Goal: Obtain resource: Download file/media

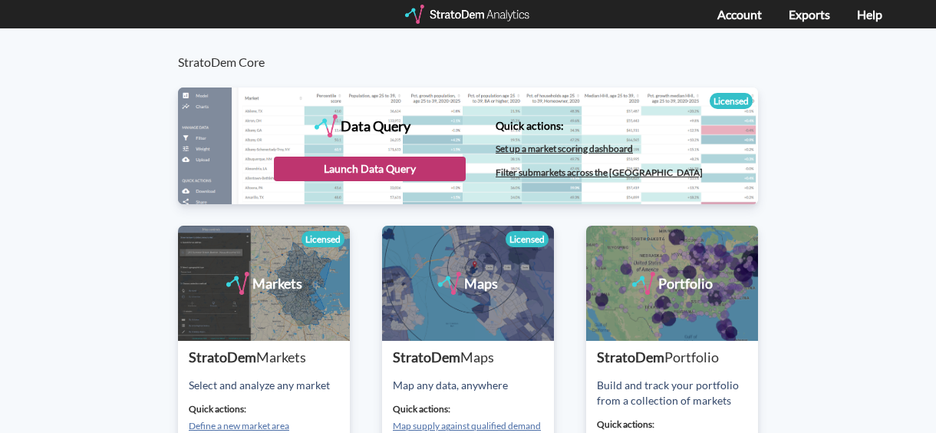
click at [431, 167] on div "Launch Data Query" at bounding box center [370, 169] width 192 height 25
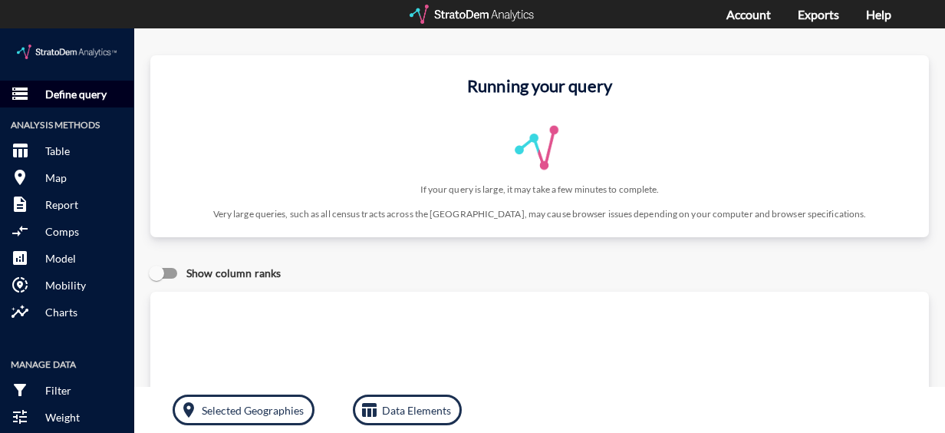
click p "Define query"
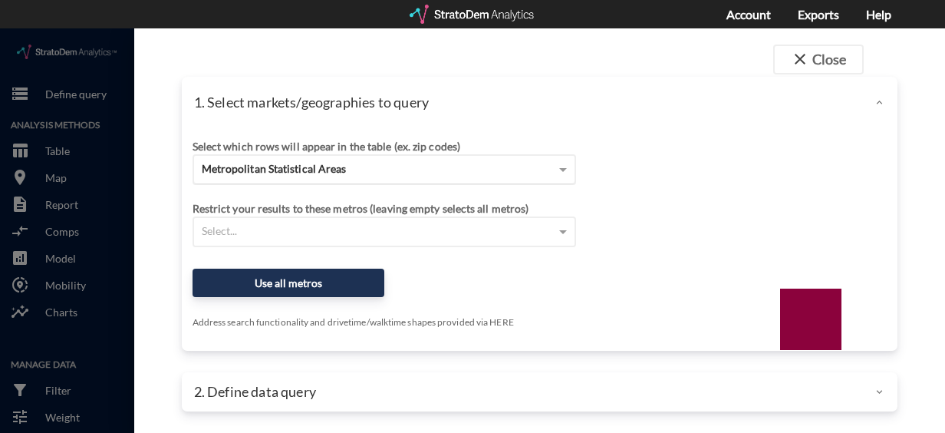
click span "Metropolitan Statistical Areas"
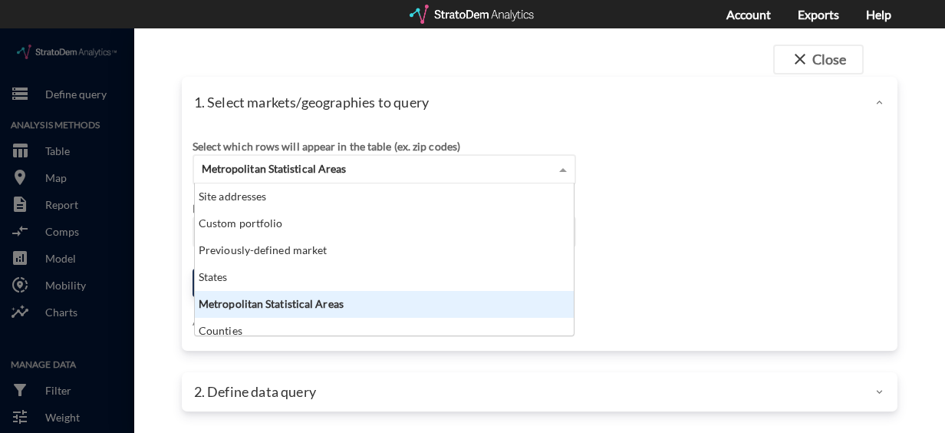
scroll to position [140, 370]
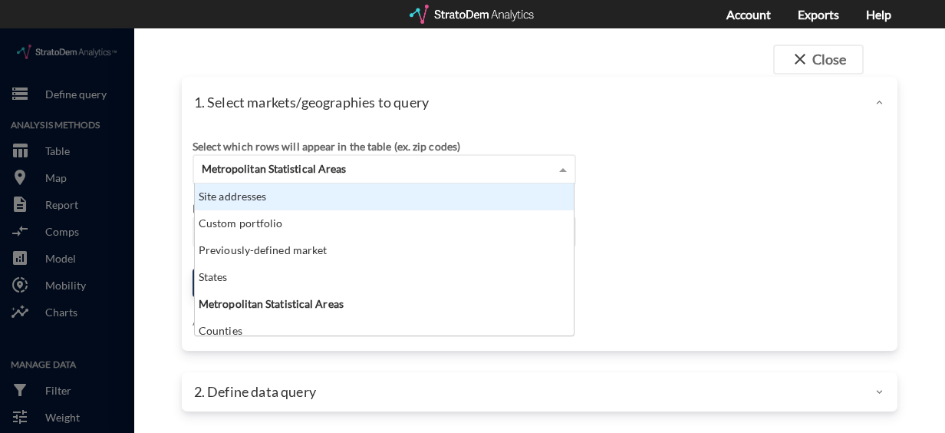
click div "Site addresses"
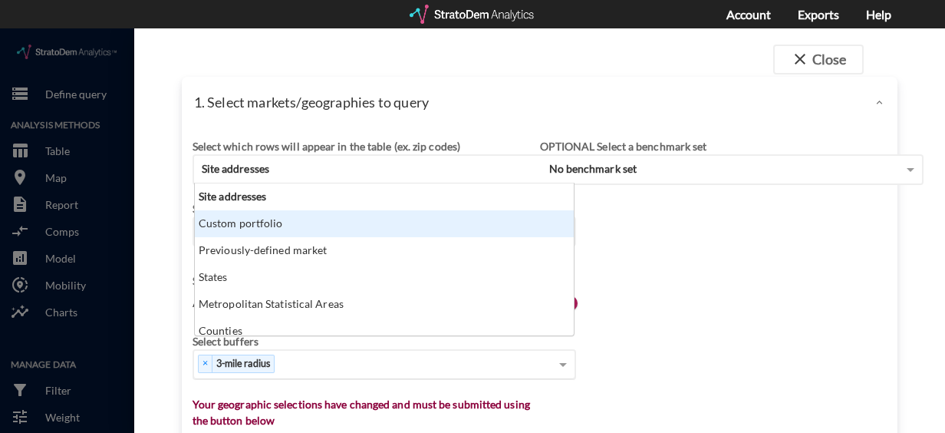
scroll to position [8, 0]
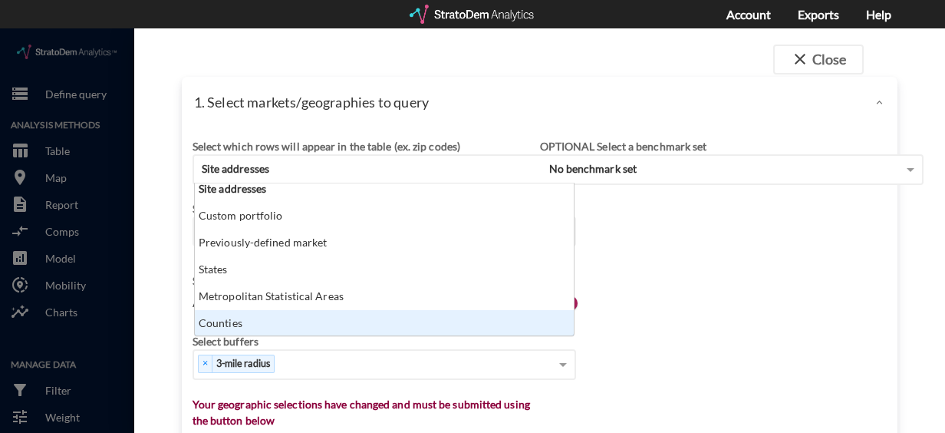
click div "close Close 1. Select markets/geographies to query Select which rows will appea…"
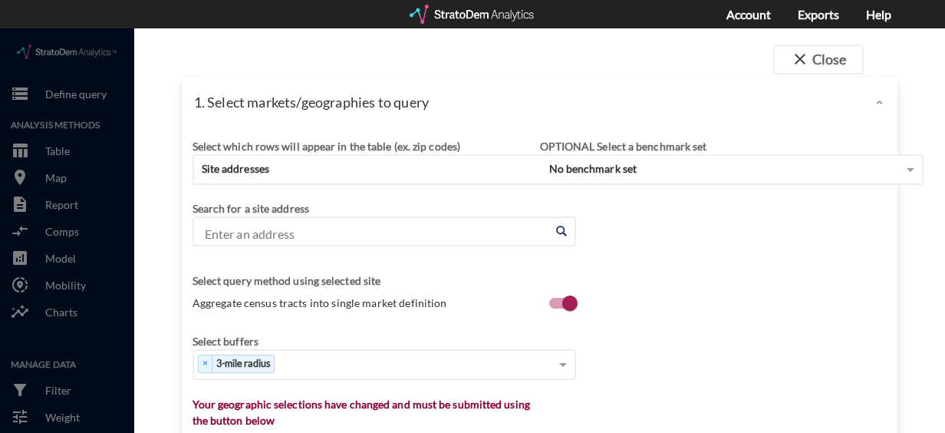
click input "Enter an address"
paste input "[STREET_ADDRESS]"
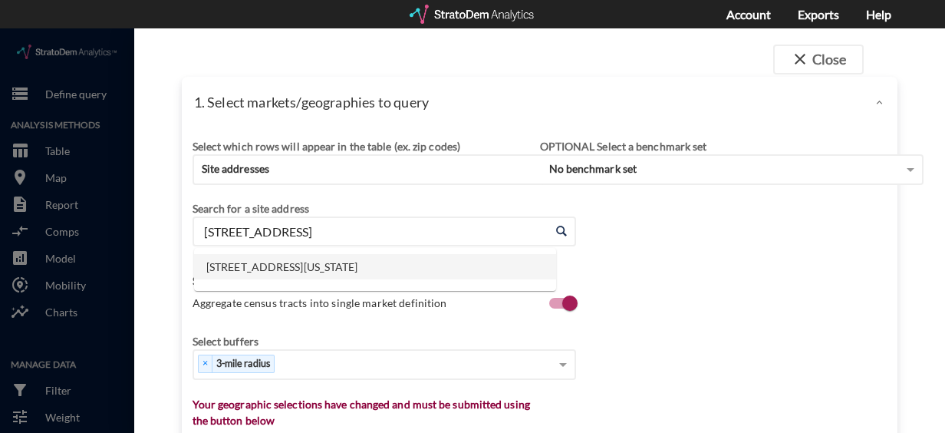
click li "[STREET_ADDRESS][US_STATE]"
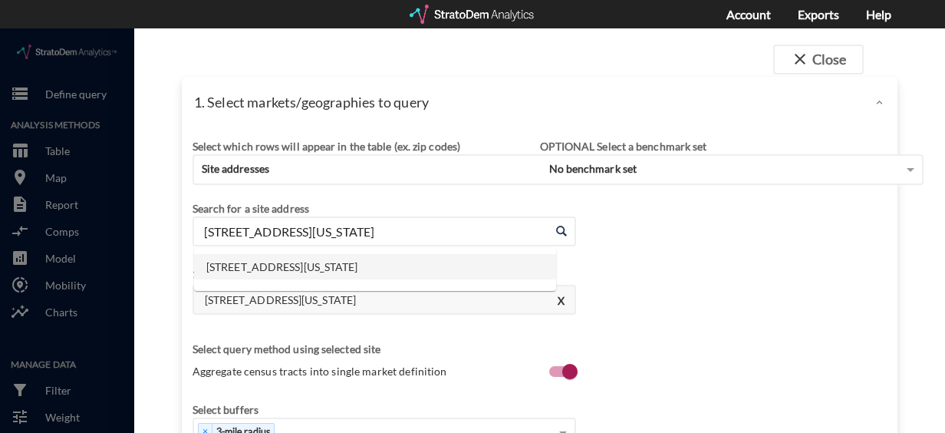
click input "[STREET_ADDRESS][US_STATE]"
paste input "[STREET_ADDRESS]"
click li "13682 GA-92, [GEOGRAPHIC_DATA], [US_STATE]"
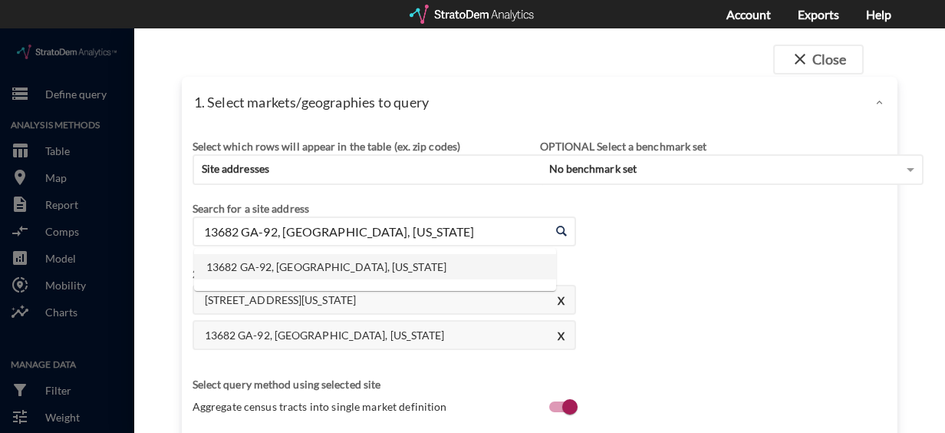
click input "13682 GA-92, [GEOGRAPHIC_DATA], [US_STATE]"
paste input "[STREET_ADDRESS][PERSON_NAME]"
click li "[STREET_ADDRESS][PERSON_NAME][US_STATE]"
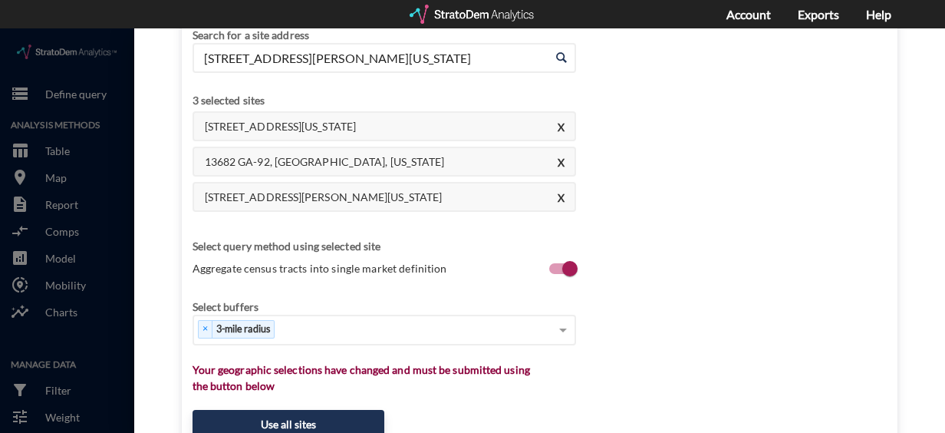
scroll to position [175, 0]
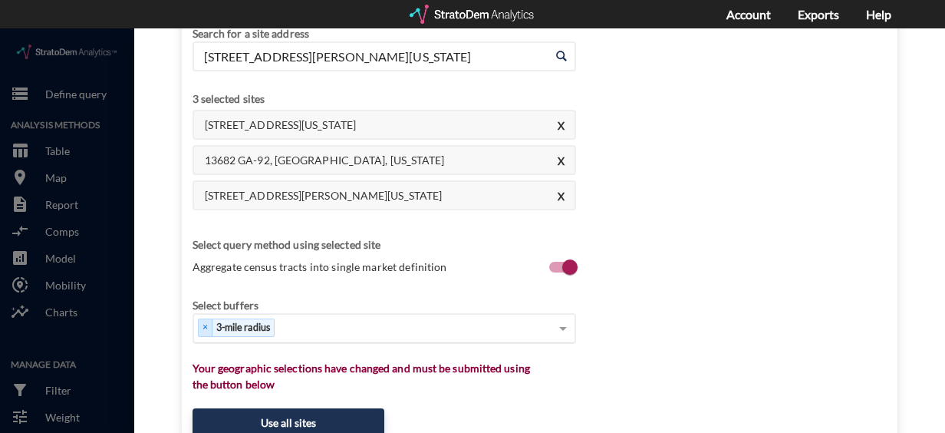
type input "[STREET_ADDRESS][PERSON_NAME][US_STATE]"
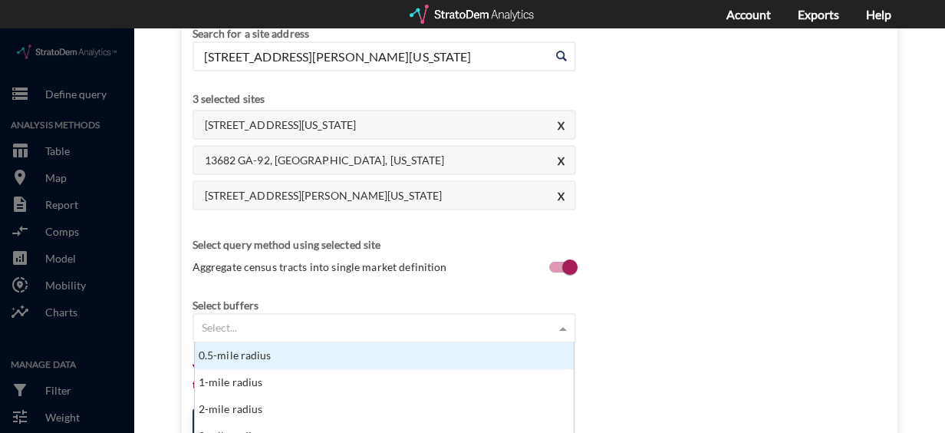
click div "Select..."
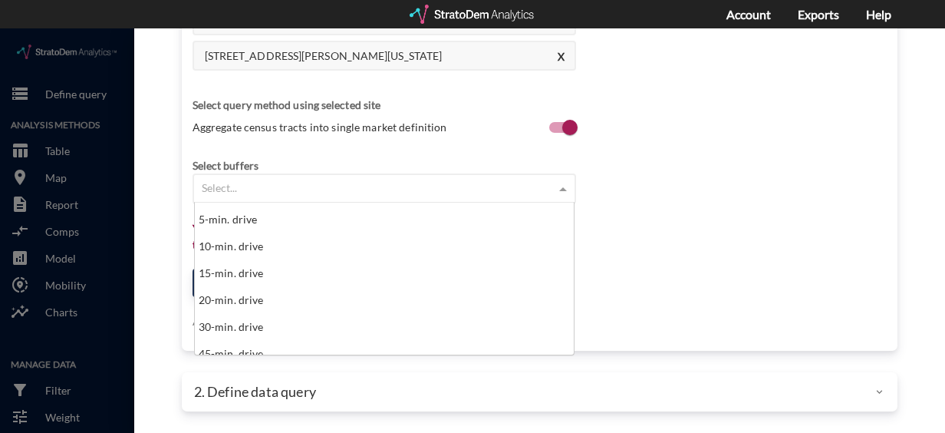
scroll to position [641, 0]
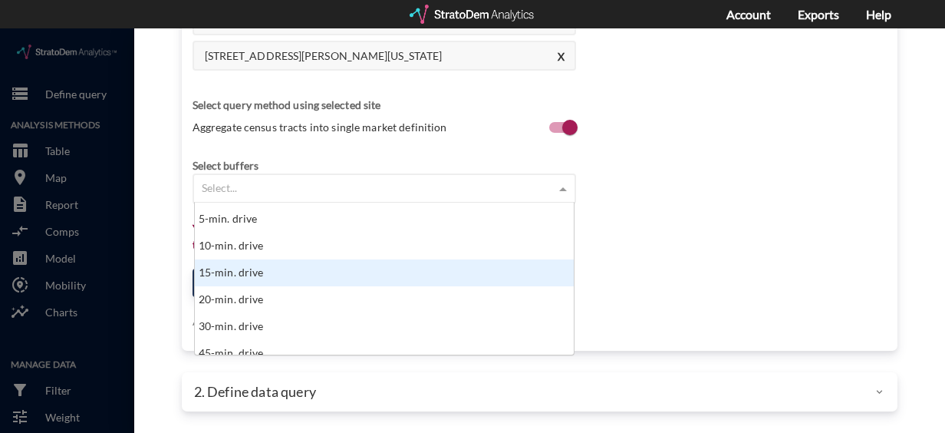
click div "15-min. drive"
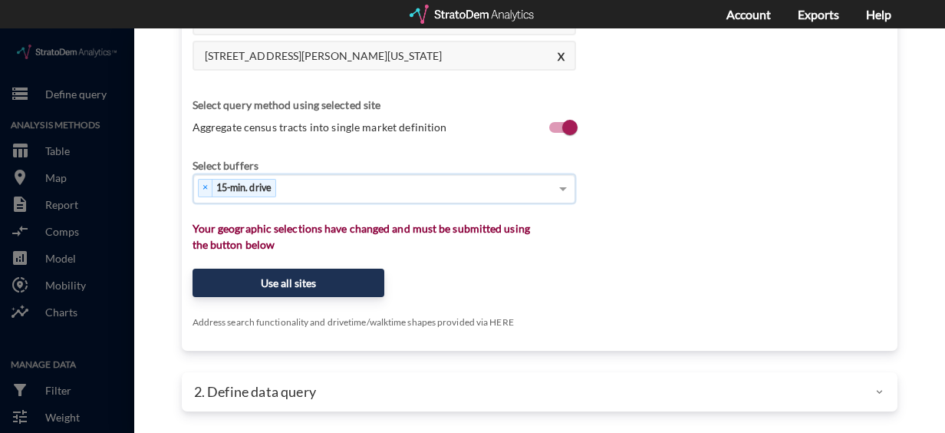
click div "× 15-min. drive"
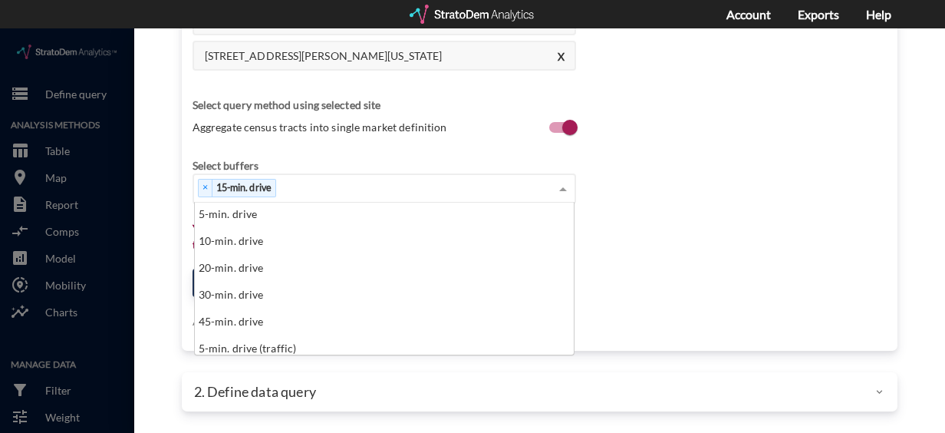
scroll to position [647, 0]
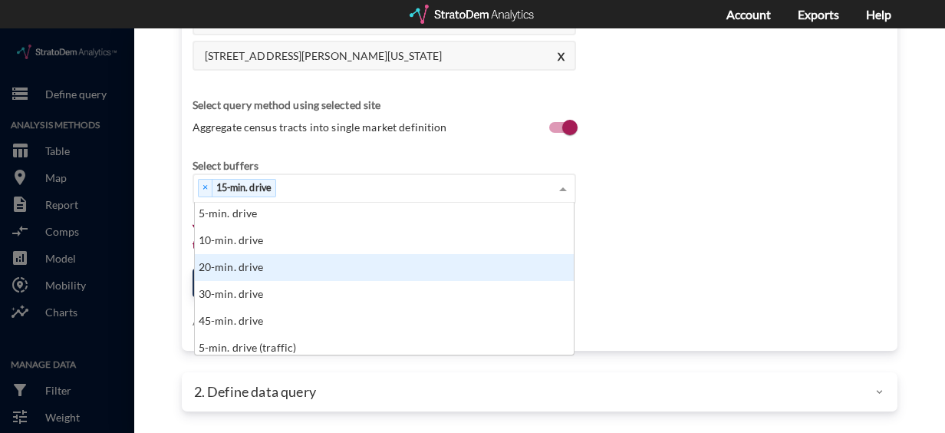
click div "20-min. drive"
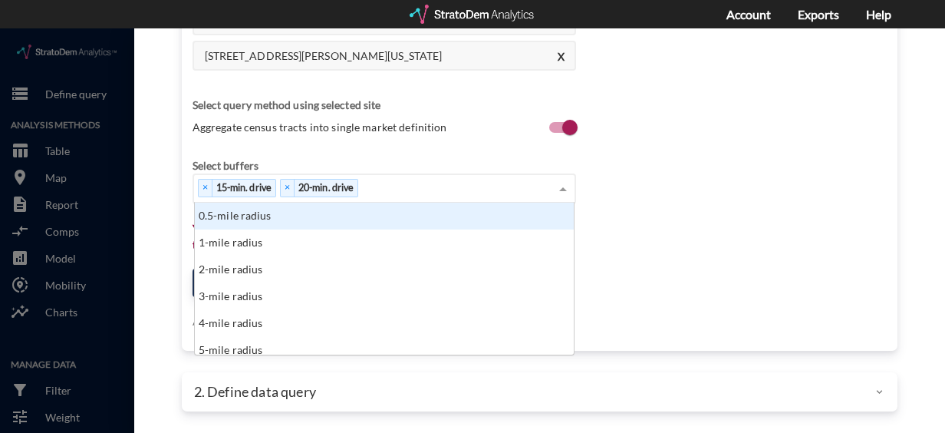
click div "× 15-min. drive × 20-min. drive"
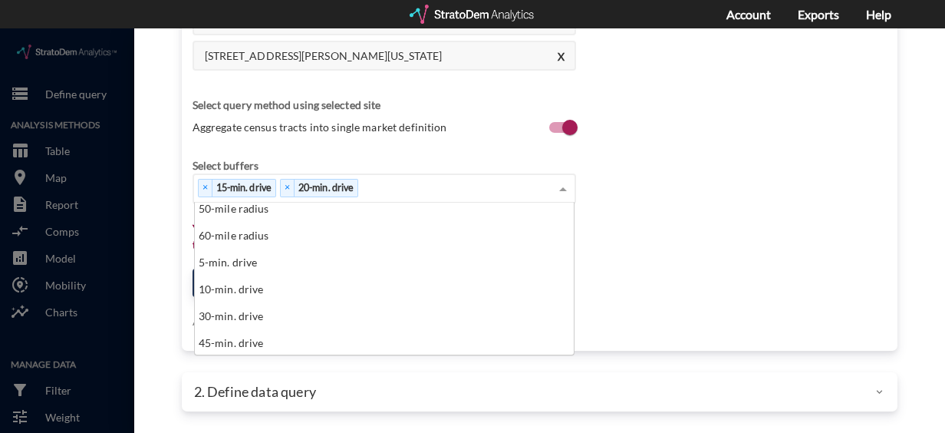
scroll to position [598, 0]
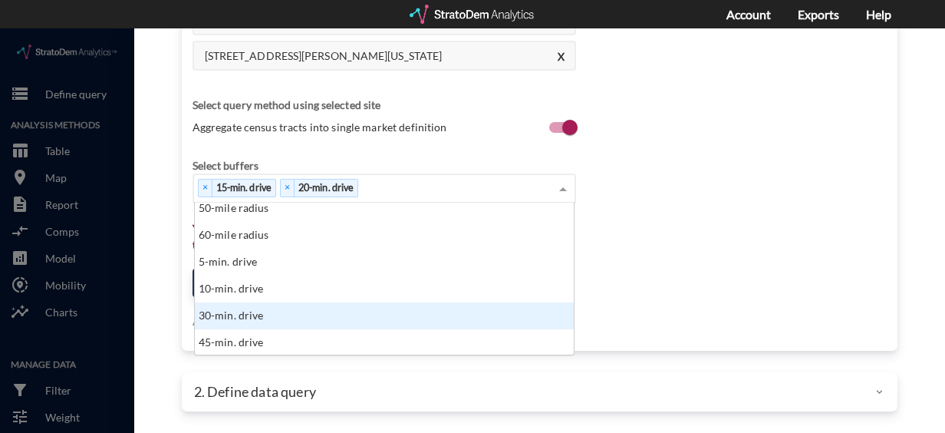
click div "30-min. drive"
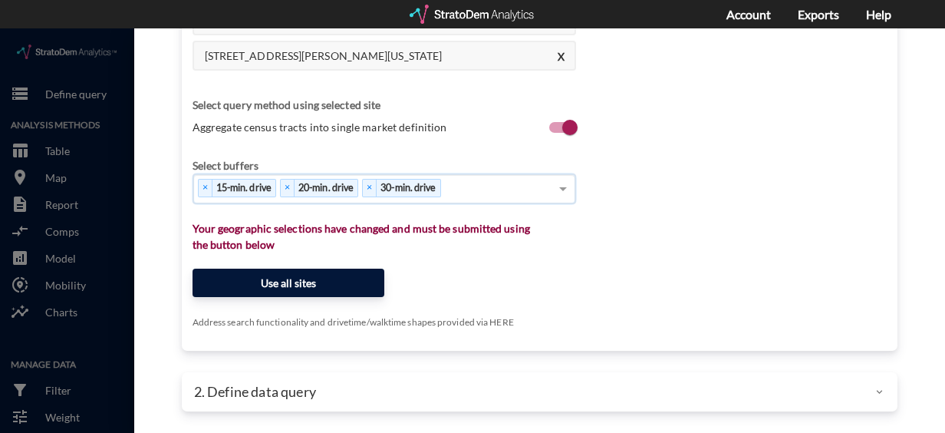
click button "Use all sites"
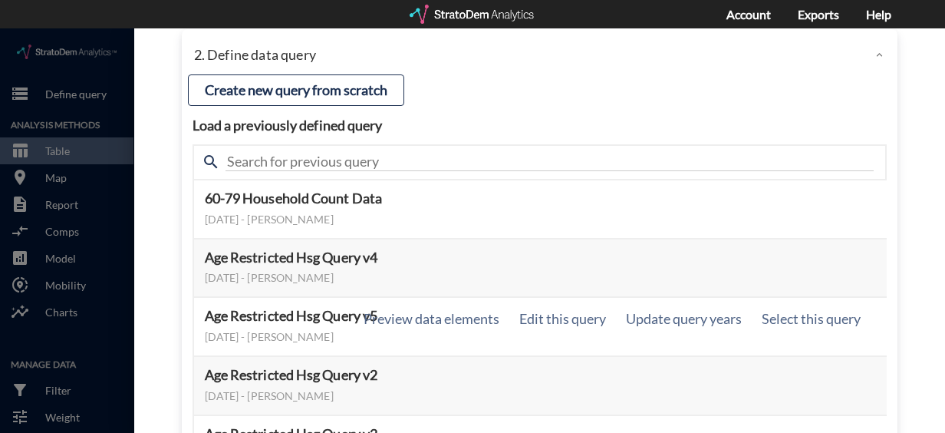
scroll to position [265, 0]
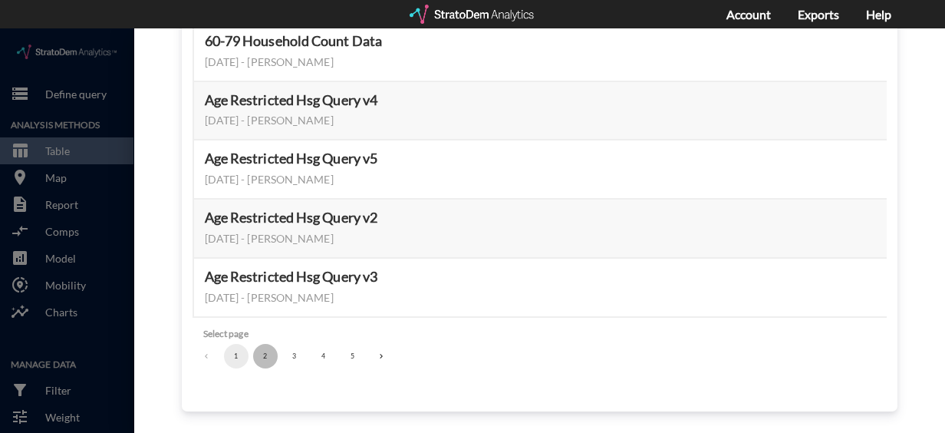
click button "2"
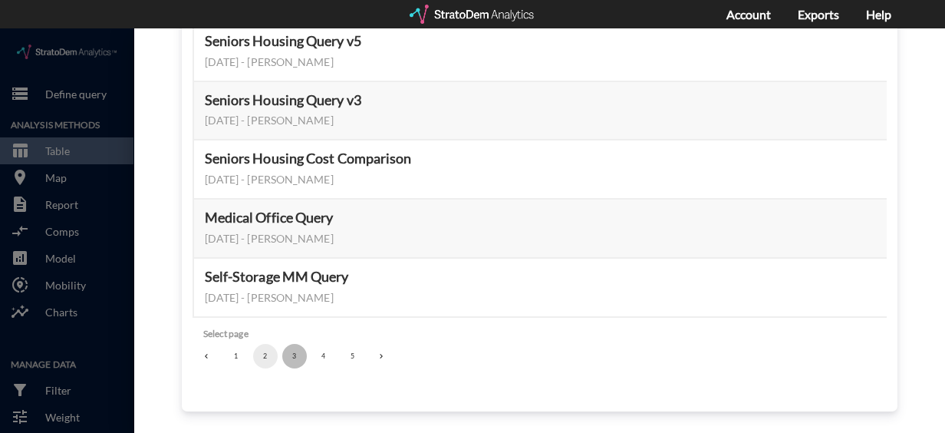
click button "3"
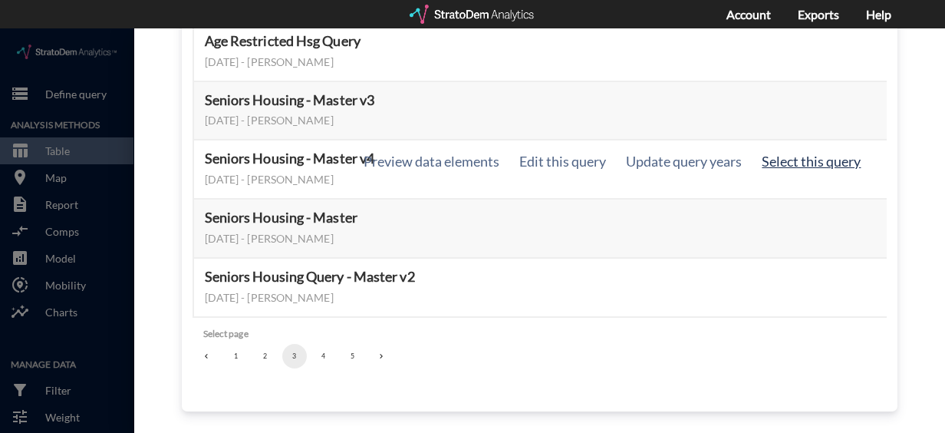
click button "Select this query"
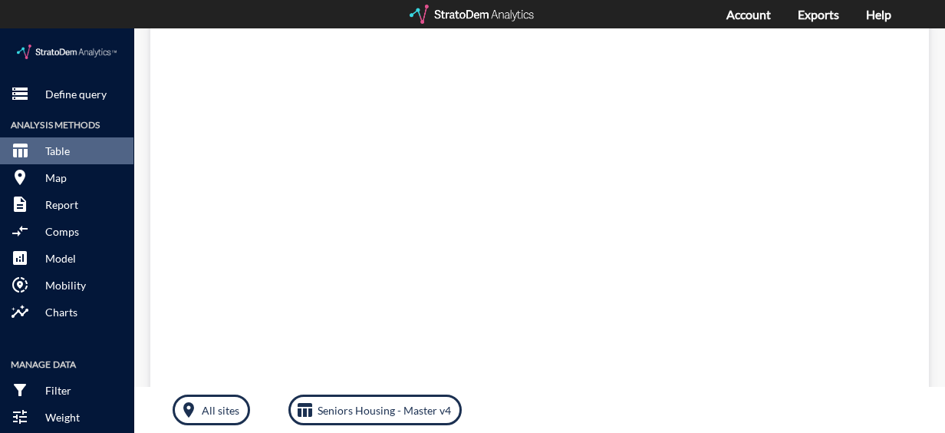
scroll to position [0, 0]
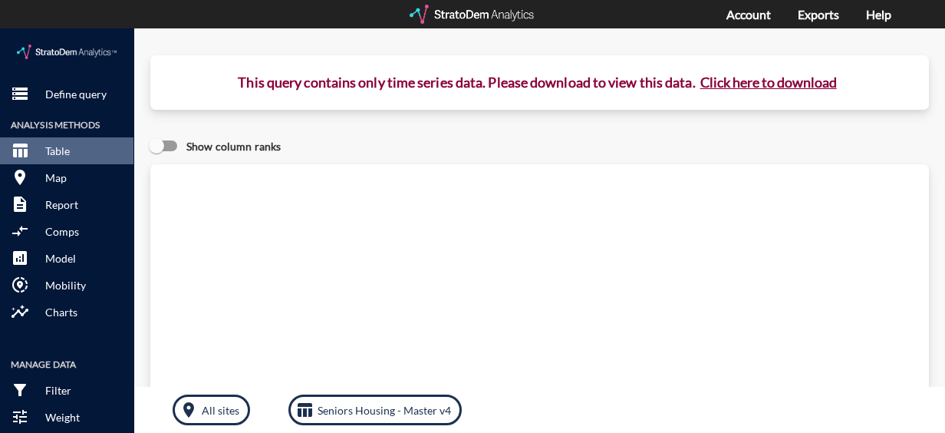
click button "Click here to download"
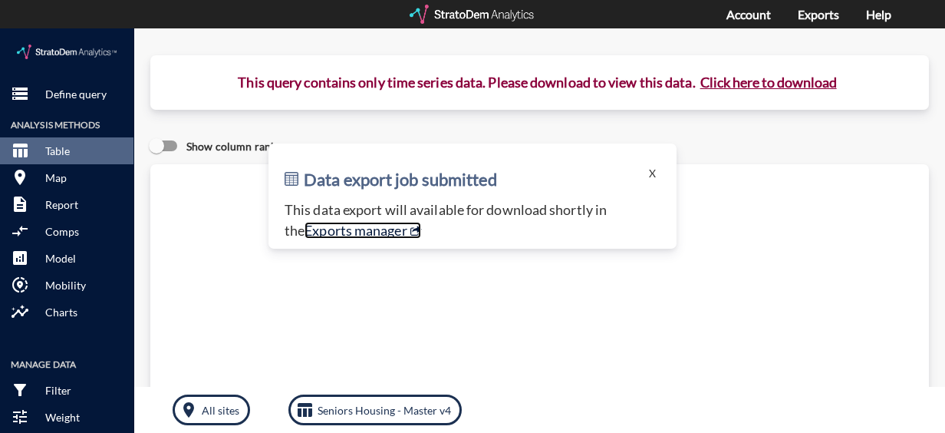
click link "Exports manager"
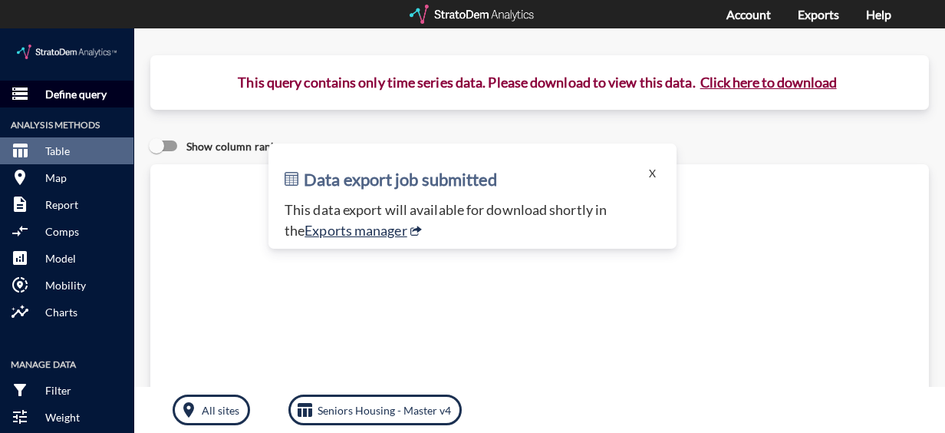
click p "Define query"
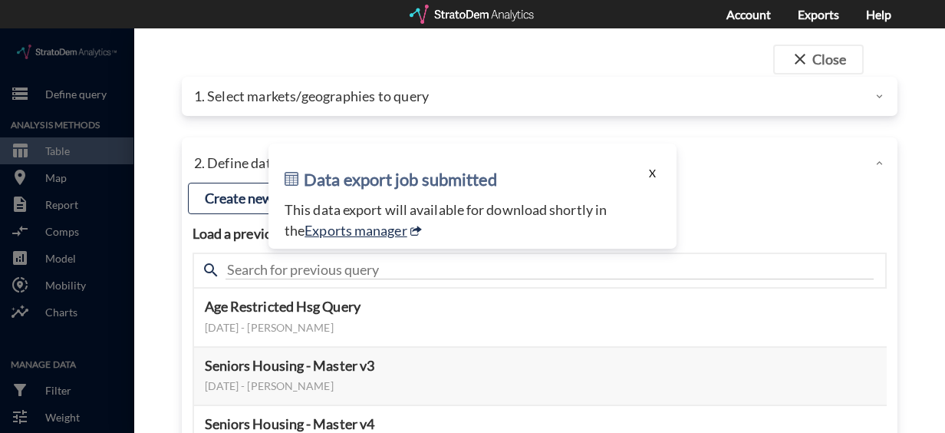
click button "X"
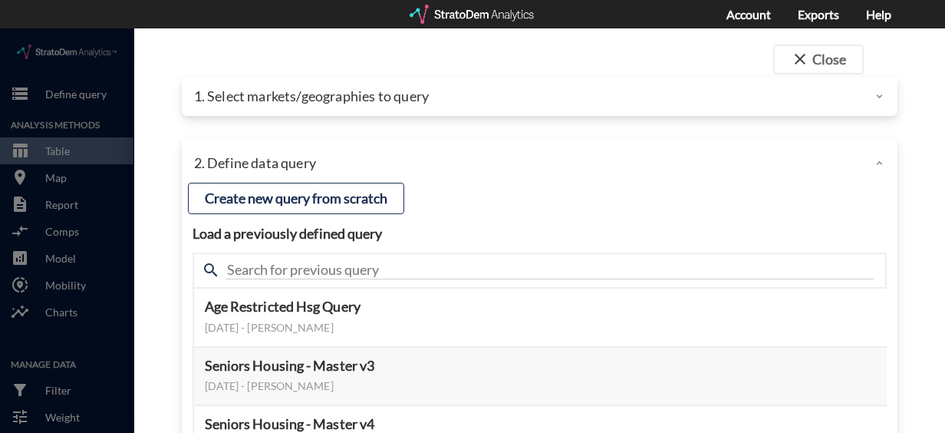
click p "1. Select markets/geographies to query"
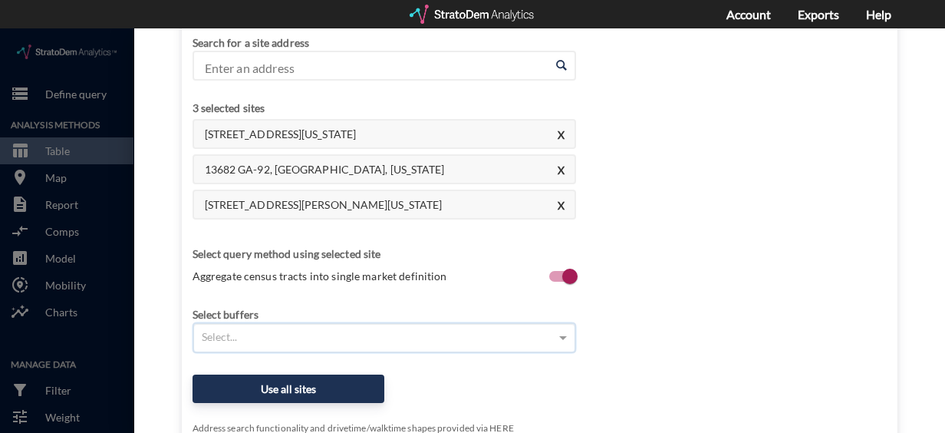
scroll to position [71, 0]
click div "Select..."
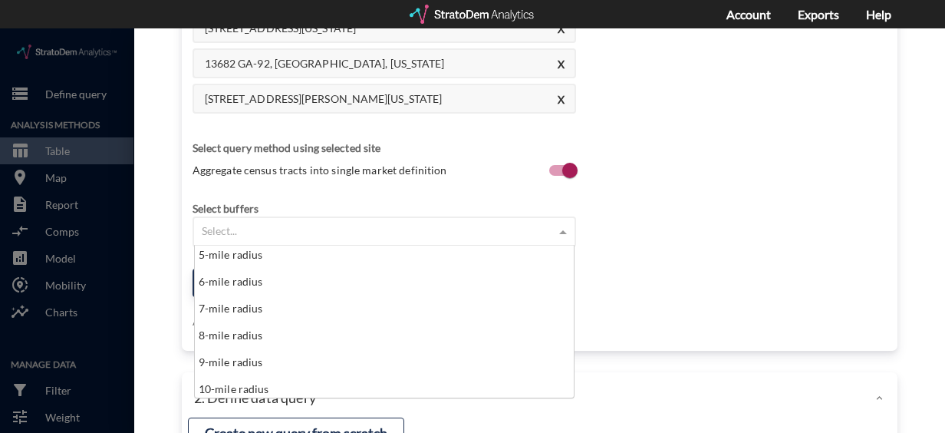
scroll to position [142, 0]
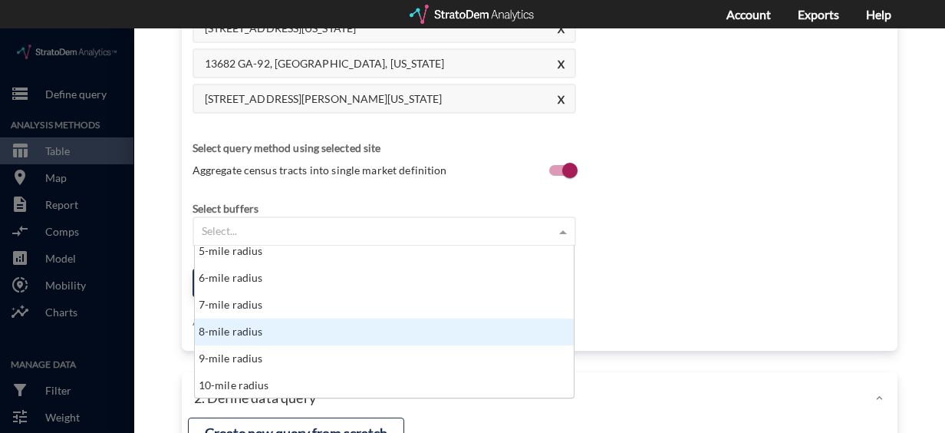
click div "8-mile radius"
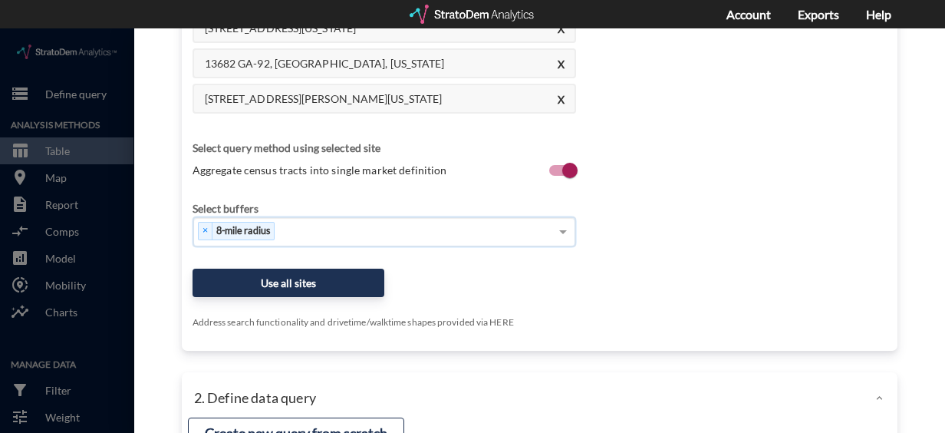
click div "× 8-mile radius"
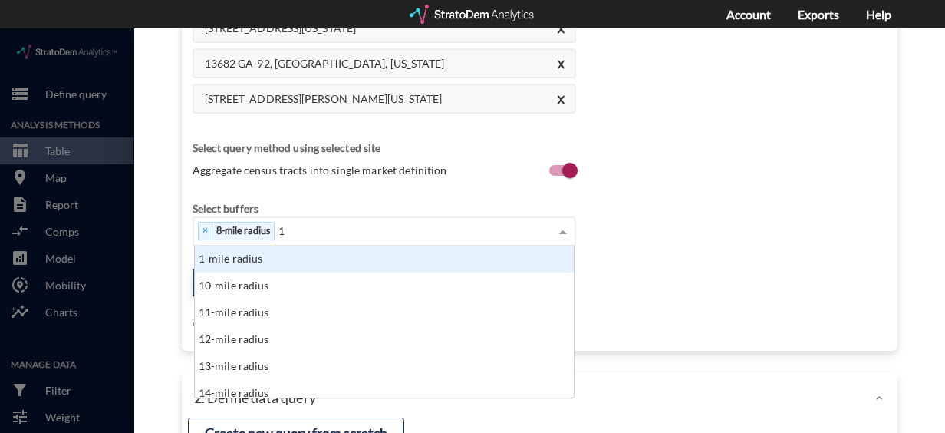
scroll to position [12, 10]
type input "11-"
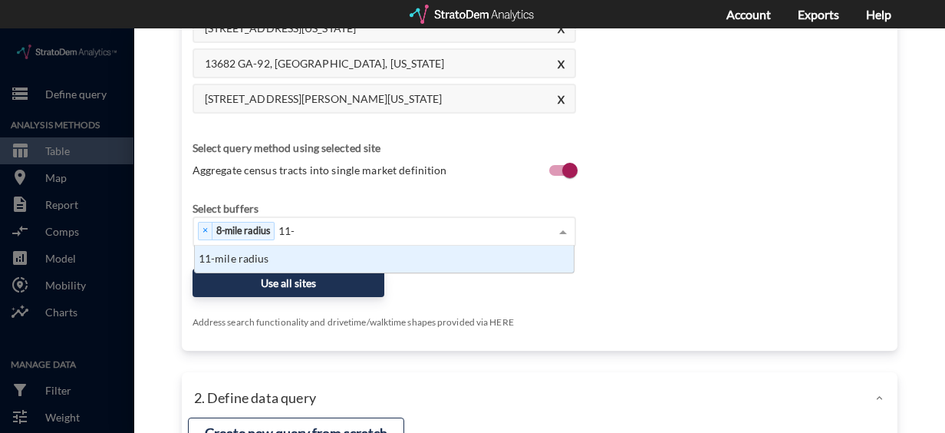
click div "11-mile radius"
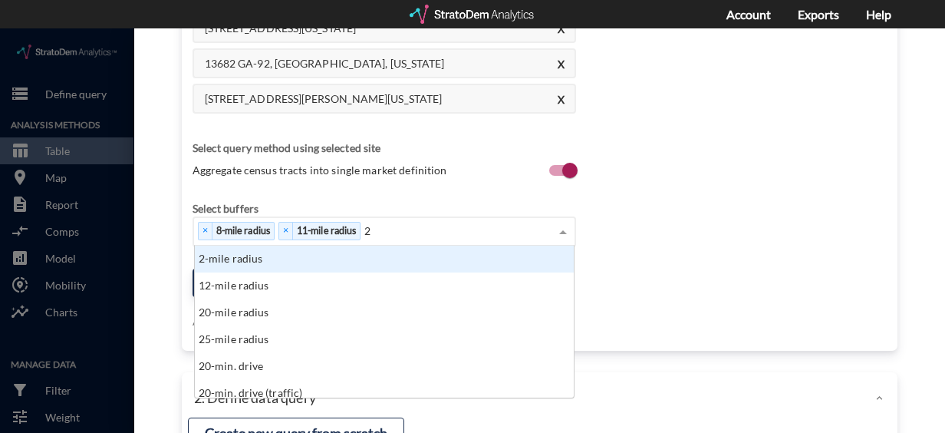
type input "20"
click div "20-mile radius"
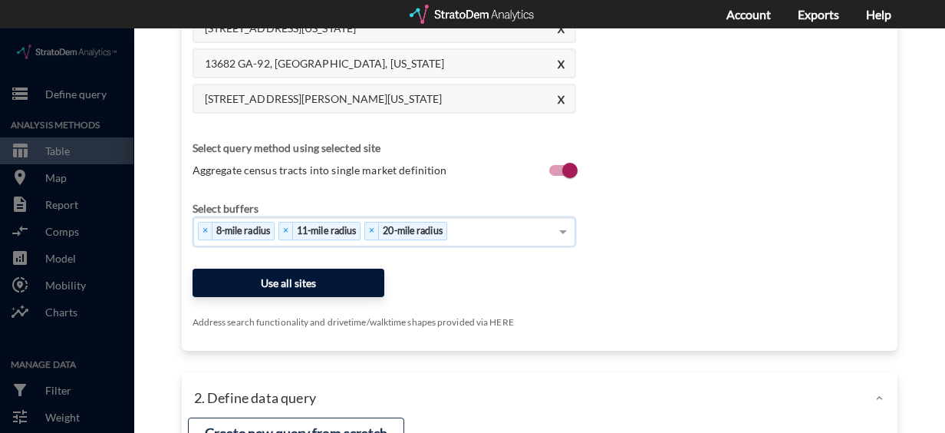
click button "Use all sites"
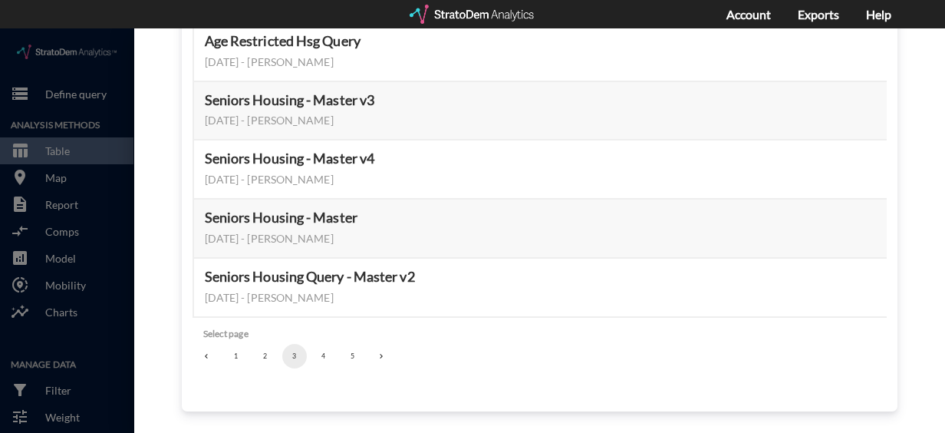
scroll to position [265, 0]
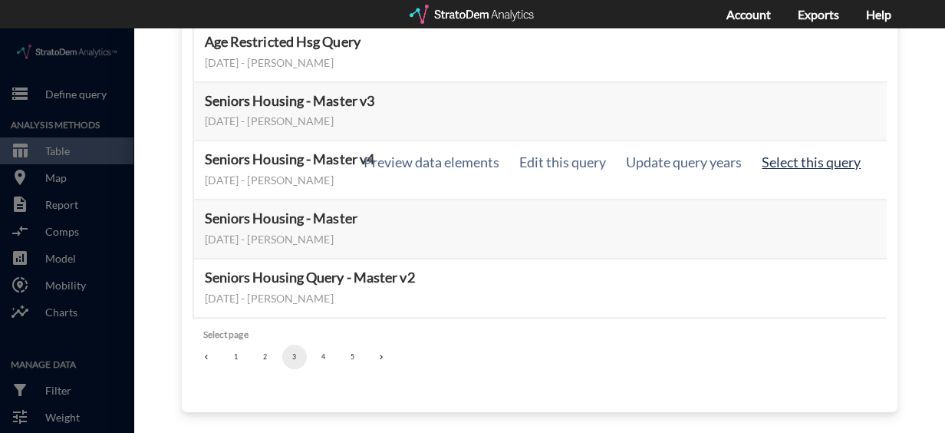
click button "Select this query"
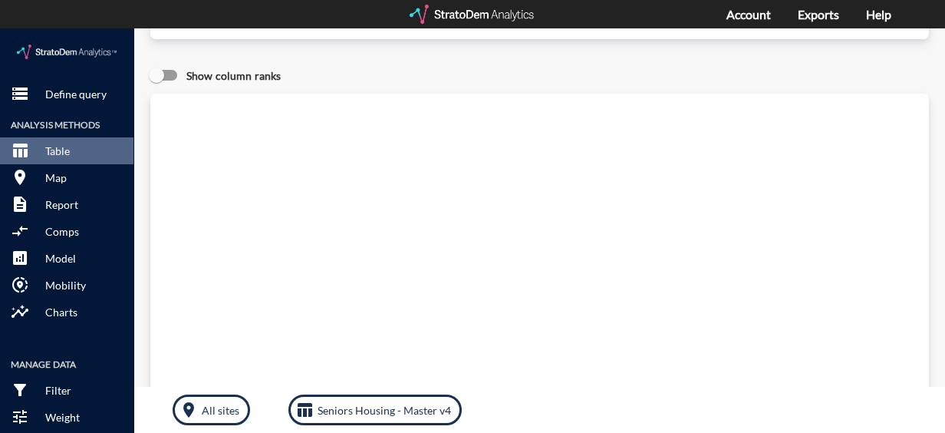
scroll to position [0, 0]
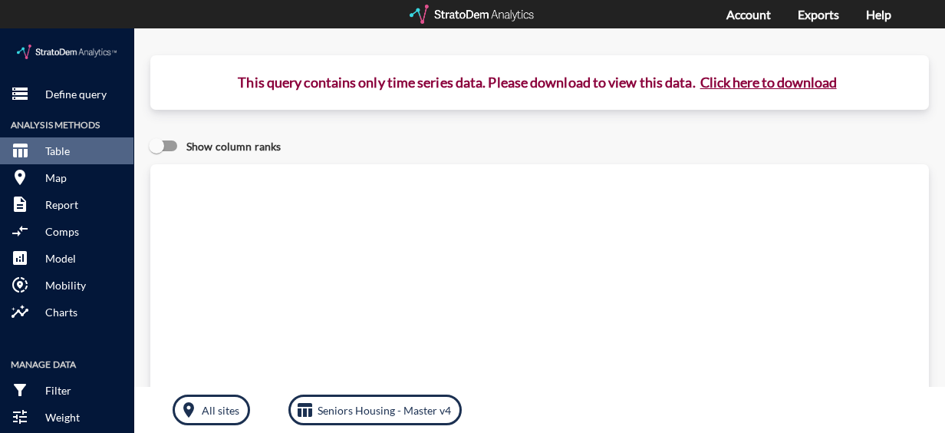
click button "Click here to download"
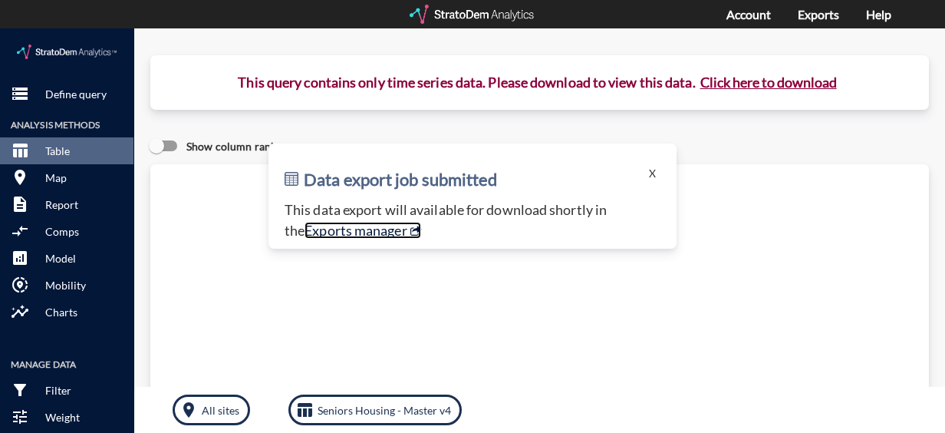
click link "Exports manager"
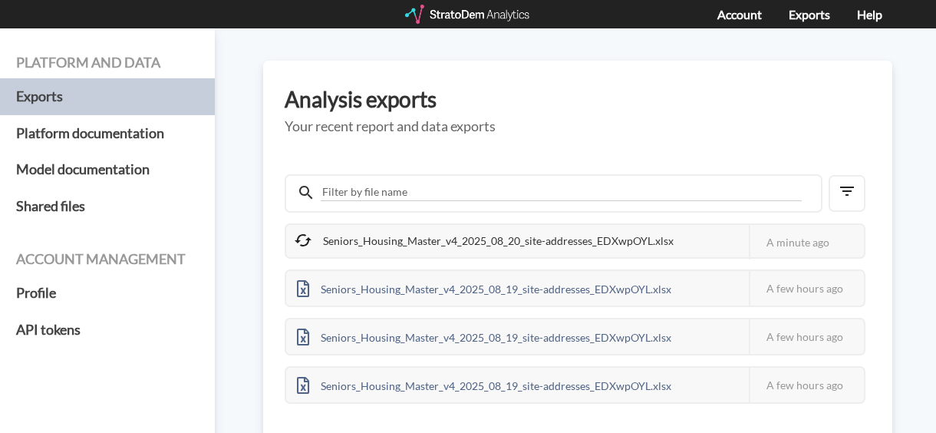
click at [251, 192] on div "Platform and data Exports Platform documentation Model documentation Shared fil…" at bounding box center [468, 230] width 936 height 404
click at [392, 244] on div "Seniors_Housing_Master_v4_2025_08_20_site-addresses_EDXwpOYL.xlsx" at bounding box center [485, 241] width 398 height 32
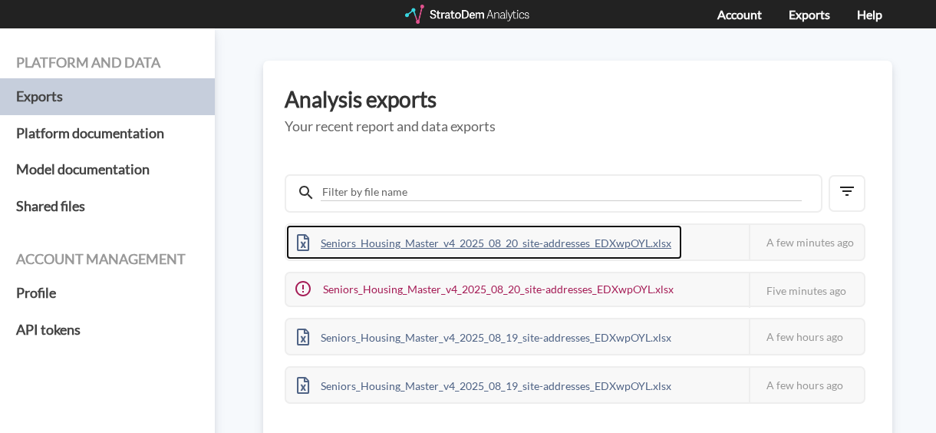
click at [357, 238] on div "Seniors_Housing_Master_v4_2025_08_20_site-addresses_EDXwpOYL.xlsx" at bounding box center [484, 242] width 396 height 35
